Goal: Information Seeking & Learning: Learn about a topic

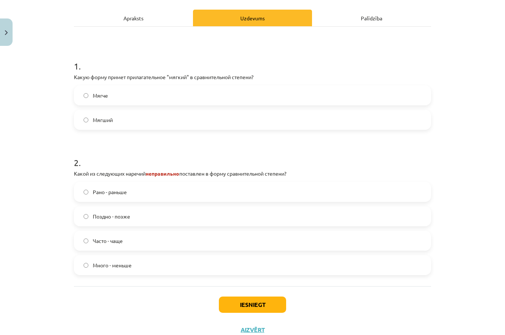
scroll to position [110, 0]
click at [145, 269] on label "Много - меньше" at bounding box center [252, 265] width 355 height 18
click at [235, 305] on button "Iesniegt" at bounding box center [252, 305] width 67 height 16
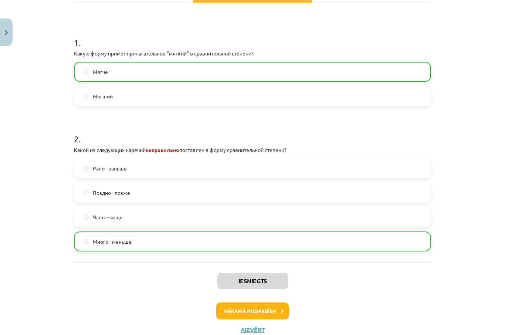
scroll to position [134, 0]
click at [236, 310] on button "Nākamā nodarbība" at bounding box center [252, 311] width 72 height 17
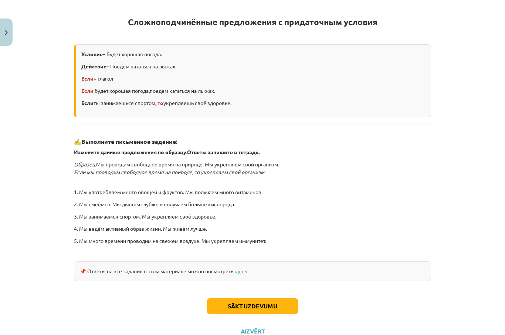
scroll to position [129, 0]
click at [267, 306] on button "Sākt uzdevumu" at bounding box center [253, 306] width 92 height 16
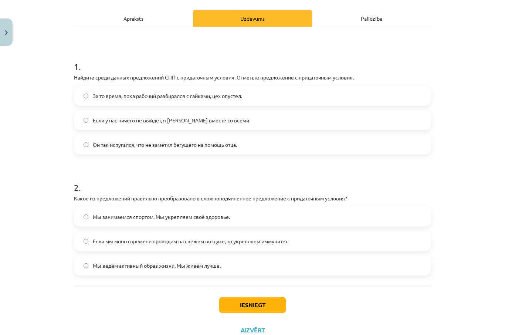
click at [81, 95] on label "За то время, пока рабочий разбирался с гайками, цех опустел." at bounding box center [252, 95] width 355 height 18
click at [84, 122] on label "Если у нас ничего не выйдет, я [PERSON_NAME] вместе со всеми." at bounding box center [252, 120] width 355 height 18
click at [248, 256] on label "Мы ведём активный образ жизни. Мы живём лучше." at bounding box center [252, 265] width 355 height 18
click at [259, 248] on label "Если мы много времени проводим на свежем воздухе, то укрепляем иммунитет." at bounding box center [252, 241] width 355 height 18
click at [244, 303] on button "Iesniegt" at bounding box center [252, 305] width 67 height 16
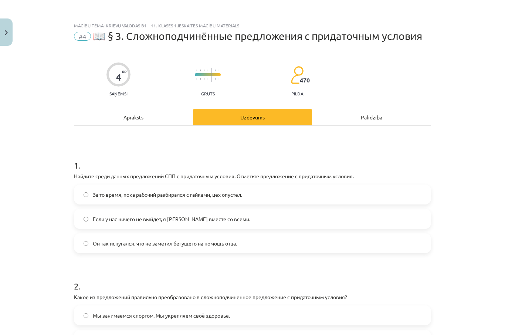
scroll to position [0, 0]
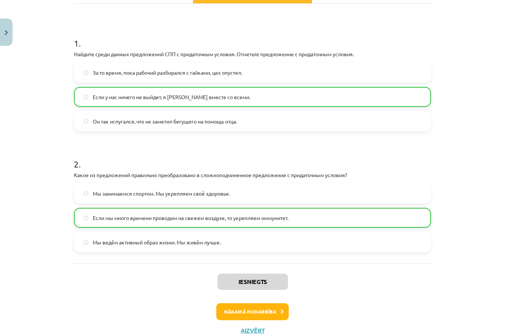
click at [274, 312] on button "Nākamā nodarbība" at bounding box center [252, 311] width 72 height 17
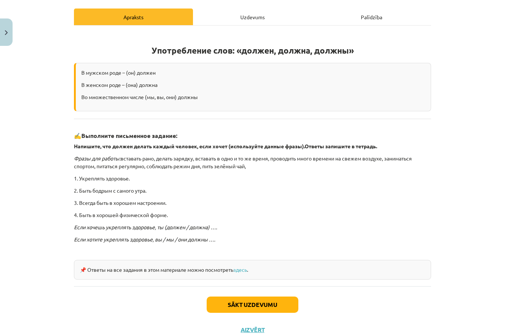
scroll to position [99, 0]
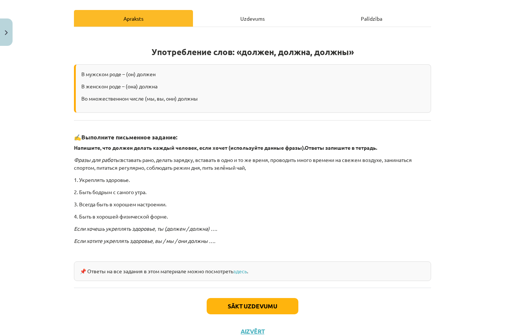
click at [276, 303] on button "Sākt uzdevumu" at bounding box center [253, 306] width 92 height 16
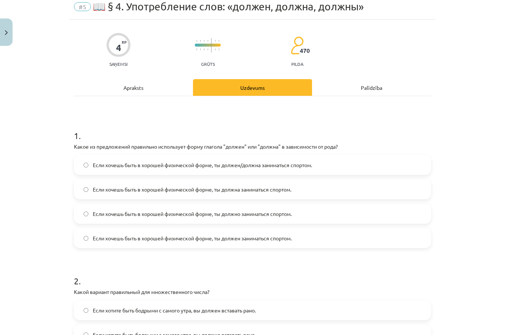
scroll to position [18, 0]
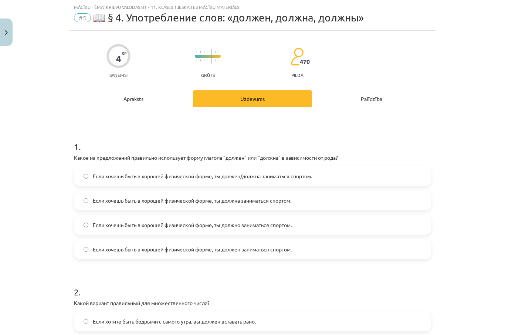
click at [225, 171] on label "Если хочешь быть в хорошей физической форме, ты должен/должна заниматься спорто…" at bounding box center [252, 176] width 355 height 18
click at [220, 176] on span "Если хочешь быть в хорошей физической форме, ты должен/должна заниматься спорто…" at bounding box center [202, 176] width 219 height 8
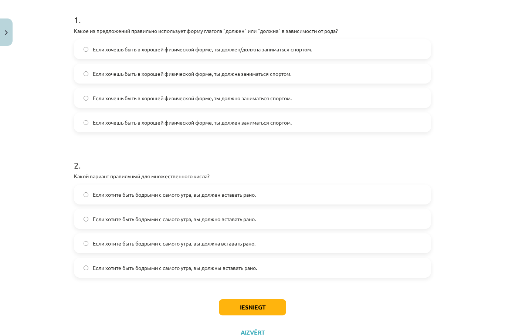
scroll to position [147, 0]
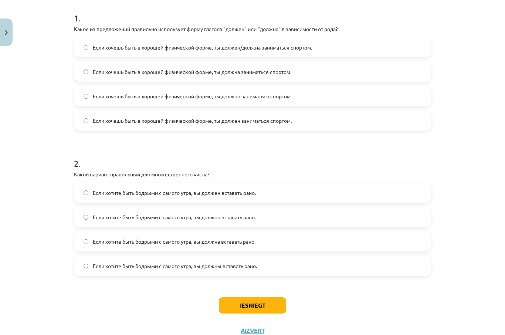
click at [141, 267] on span "Если хотите быть бодрыми с самого утра, вы должны вставать рано." at bounding box center [175, 266] width 164 height 8
click at [234, 302] on button "Iesniegt" at bounding box center [252, 305] width 67 height 16
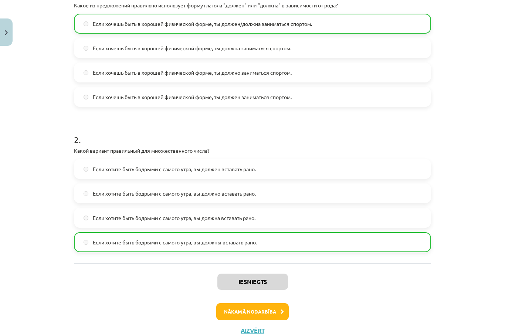
click at [255, 311] on button "Nākamā nodarbība" at bounding box center [252, 311] width 72 height 17
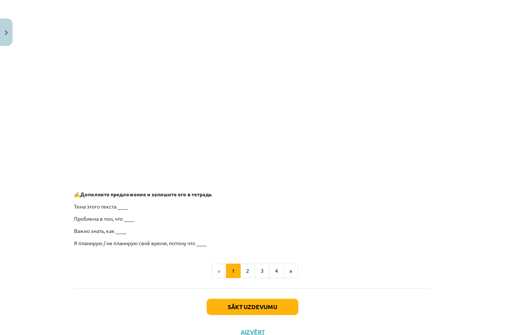
scroll to position [496, 0]
click at [250, 269] on button "2" at bounding box center [247, 270] width 15 height 15
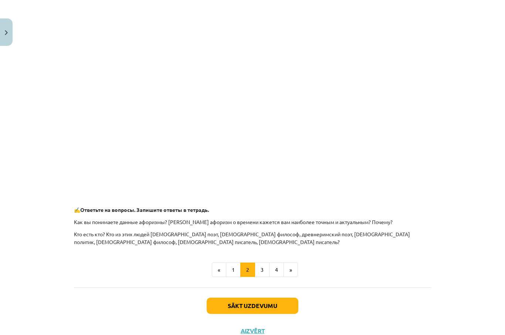
click at [235, 270] on button "1" at bounding box center [233, 269] width 15 height 15
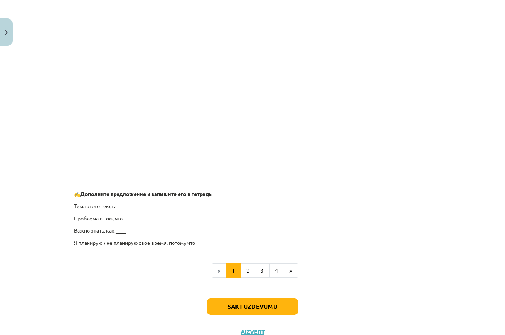
scroll to position [495, 0]
click at [248, 272] on button "2" at bounding box center [247, 270] width 15 height 15
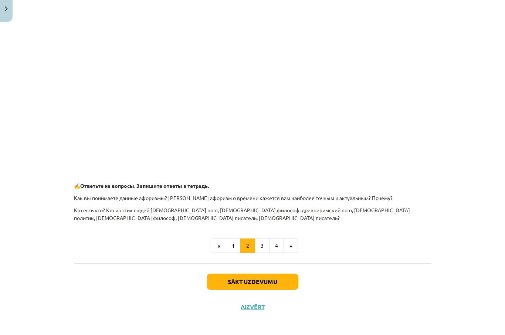
scroll to position [472, 0]
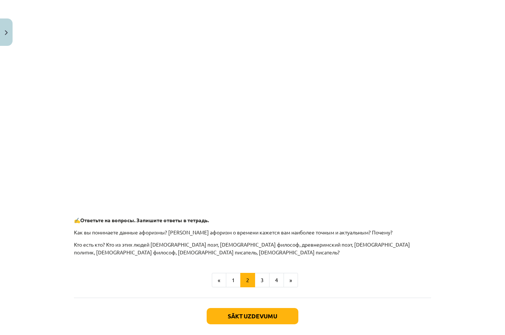
click at [263, 281] on button "3" at bounding box center [262, 280] width 15 height 15
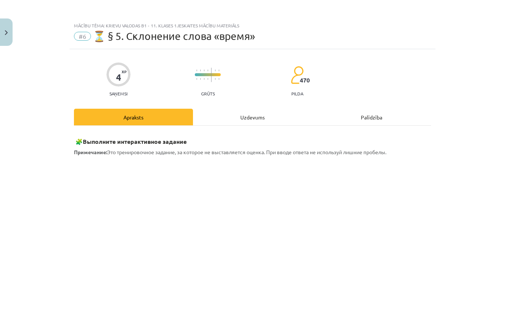
scroll to position [0, 0]
